Goal: Information Seeking & Learning: Learn about a topic

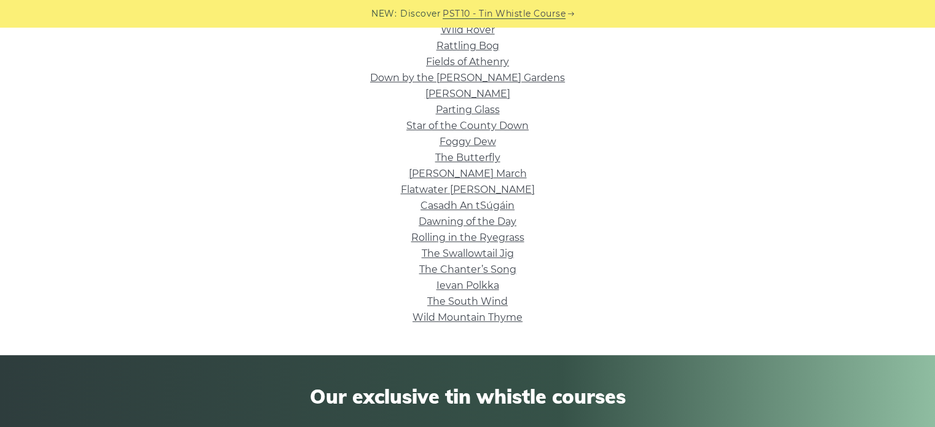
scroll to position [390, 0]
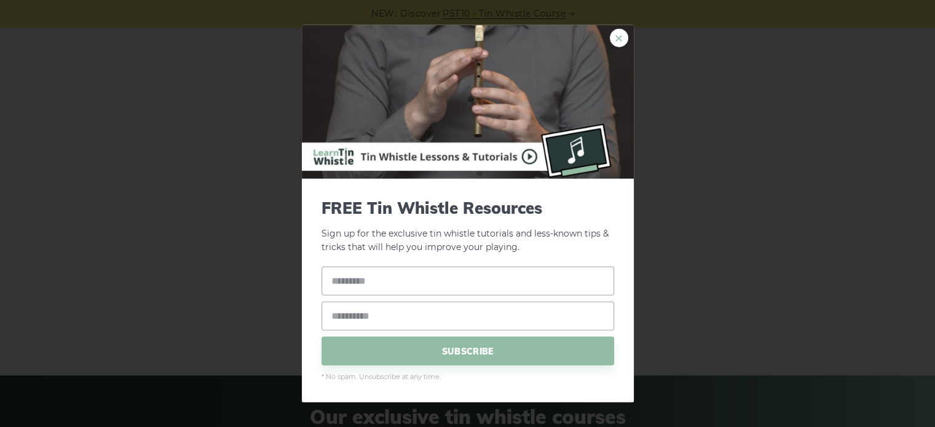
click at [622, 35] on link "×" at bounding box center [619, 37] width 18 height 18
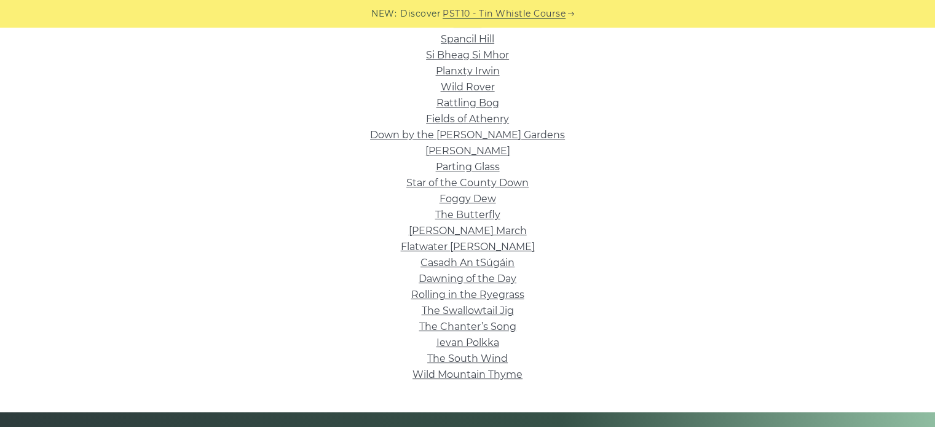
scroll to position [354, 0]
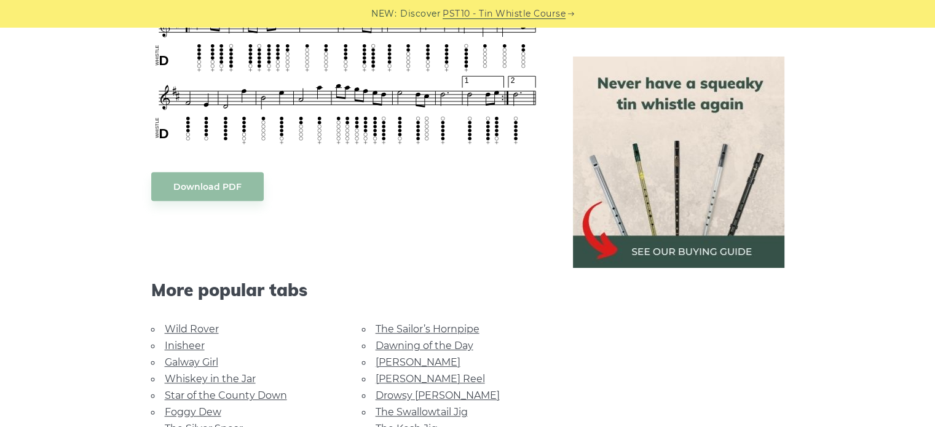
scroll to position [747, 0]
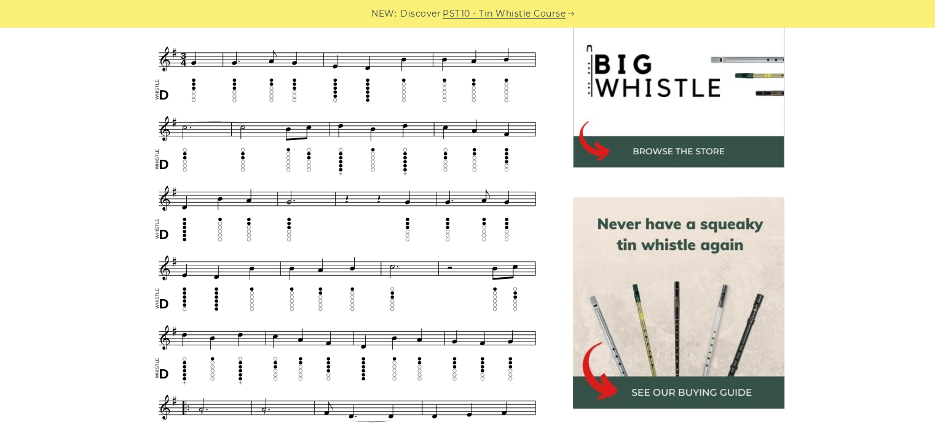
scroll to position [443, 0]
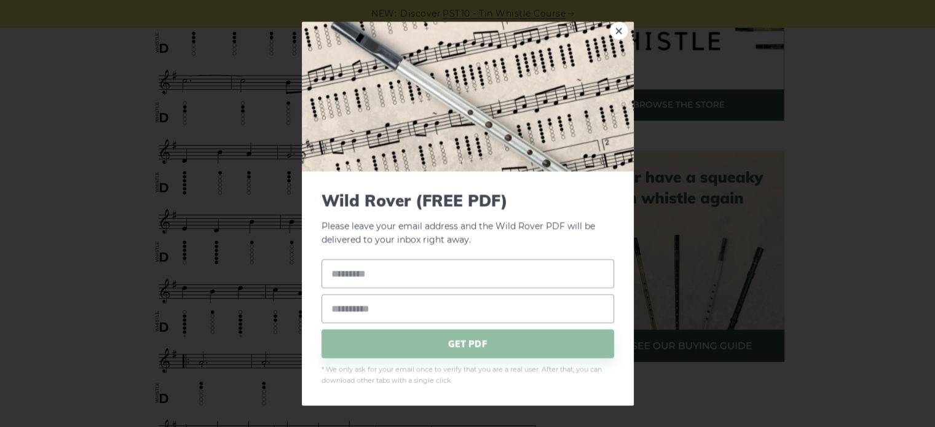
scroll to position [4, 0]
click at [610, 27] on link "×" at bounding box center [619, 31] width 18 height 18
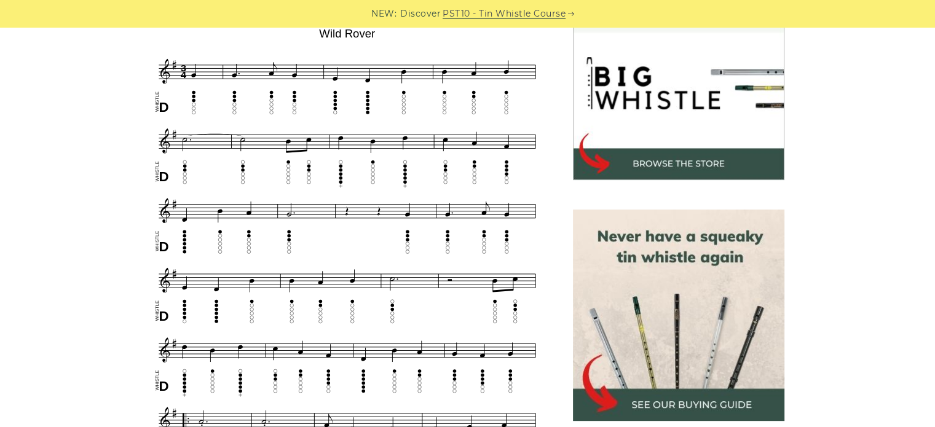
scroll to position [384, 0]
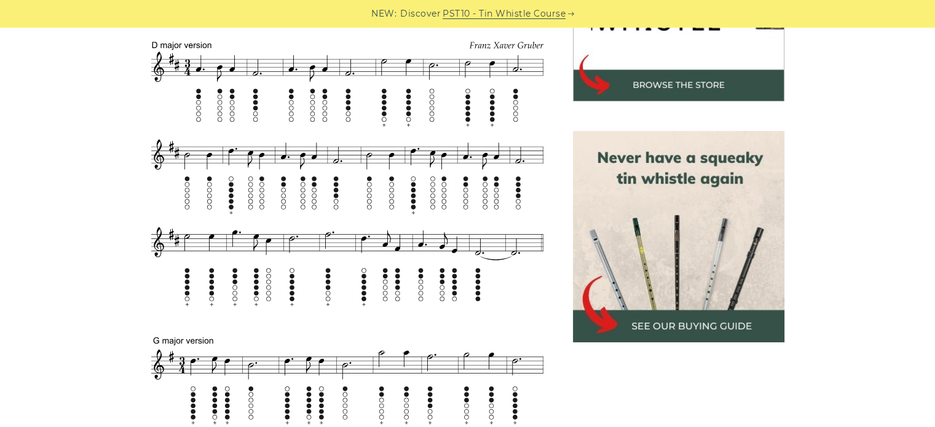
scroll to position [422, 0]
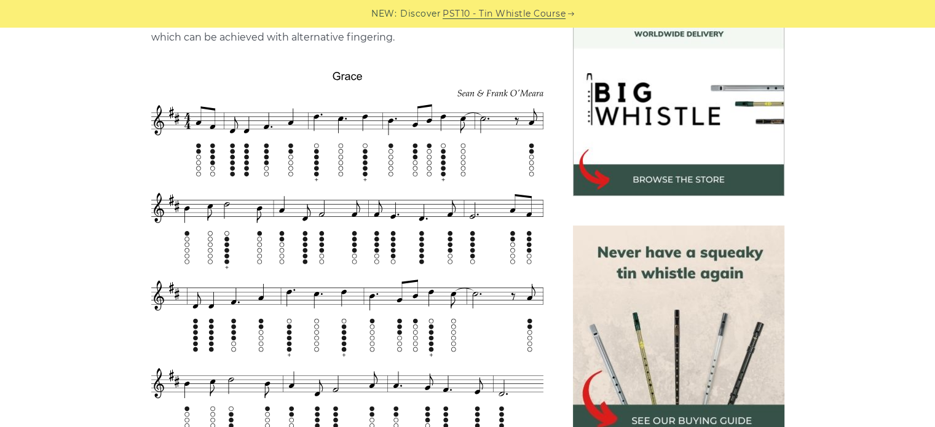
scroll to position [367, 0]
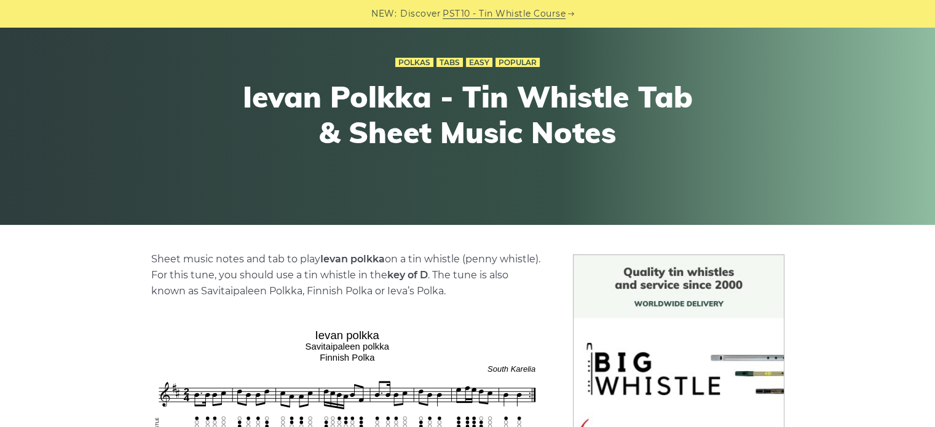
scroll to position [98, 0]
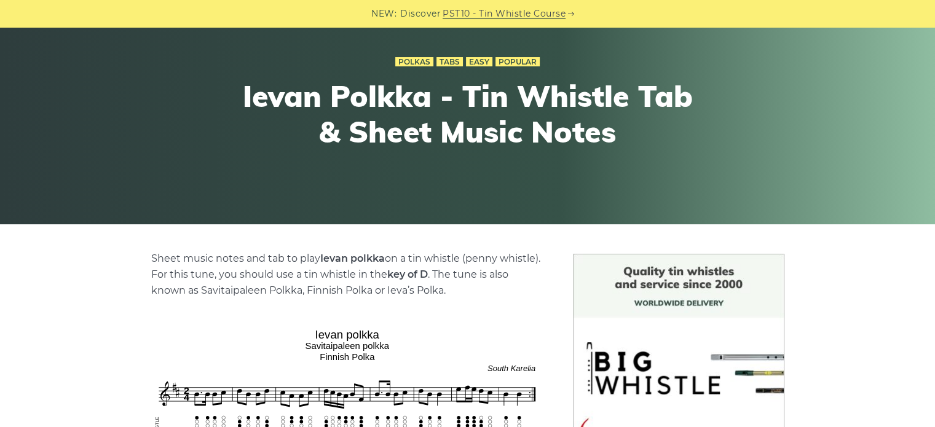
click at [240, 104] on div "Polkas Tabs Easy Popular Ievan Polkka - Tin Whistle Tab & Sheet Music Notes" at bounding box center [468, 108] width 753 height 168
click at [389, 95] on h1 "Ievan Polkka - Tin Whistle Tab & Sheet Music Notes" at bounding box center [468, 114] width 453 height 71
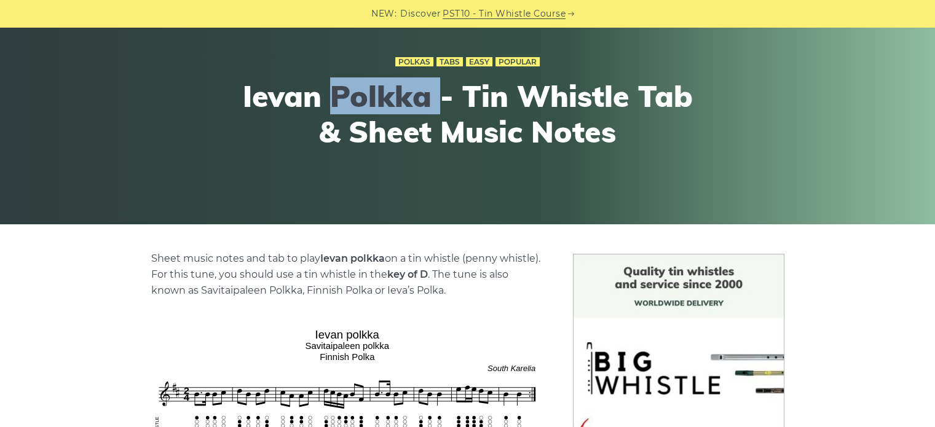
click at [389, 95] on h1 "Ievan Polkka - Tin Whistle Tab & Sheet Music Notes" at bounding box center [468, 114] width 453 height 71
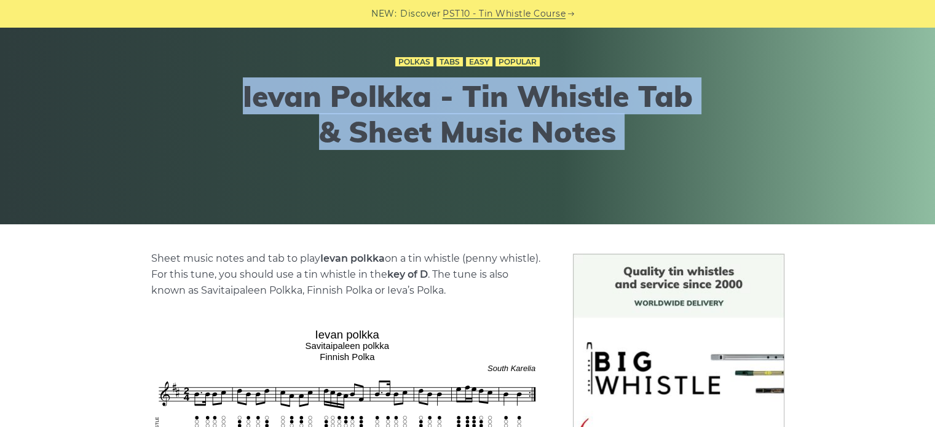
click at [389, 95] on h1 "Ievan Polkka - Tin Whistle Tab & Sheet Music Notes" at bounding box center [468, 114] width 453 height 71
click at [455, 97] on h1 "Ievan Polkka - Tin Whistle Tab & Sheet Music Notes" at bounding box center [468, 114] width 453 height 71
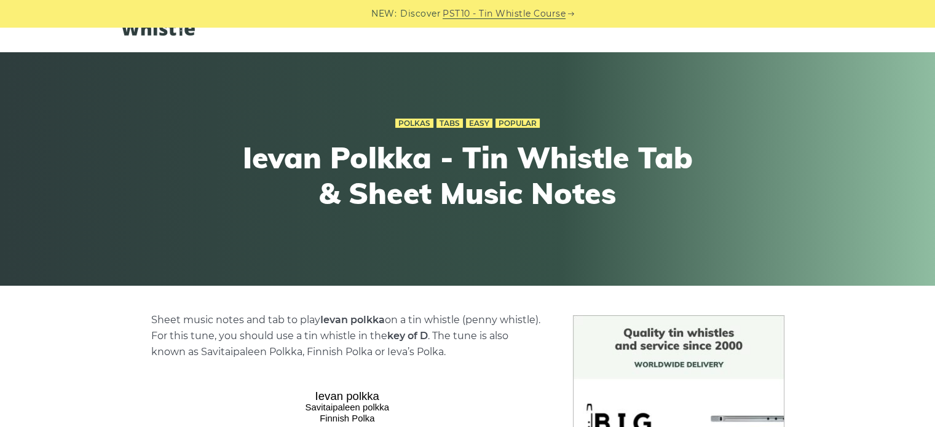
scroll to position [0, 0]
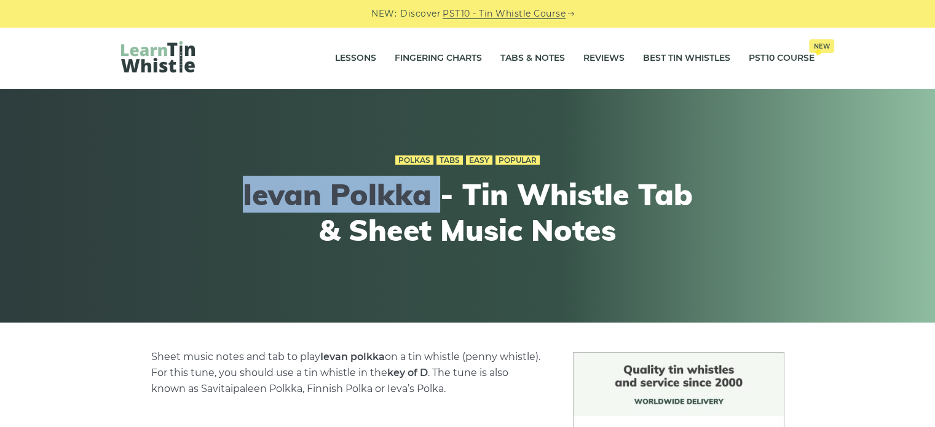
drag, startPoint x: 236, startPoint y: 211, endPoint x: 439, endPoint y: 187, distance: 204.4
click at [439, 187] on div "Polkas Tabs Easy Popular Ievan Polkka - Tin Whistle Tab & Sheet Music Notes" at bounding box center [468, 206] width 753 height 168
copy h1 "Ievan Polkka"
